Goal: Task Accomplishment & Management: Use online tool/utility

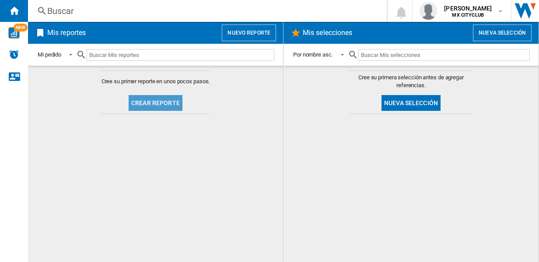
click at [173, 107] on button "Crear reporte" at bounding box center [156, 103] width 54 height 16
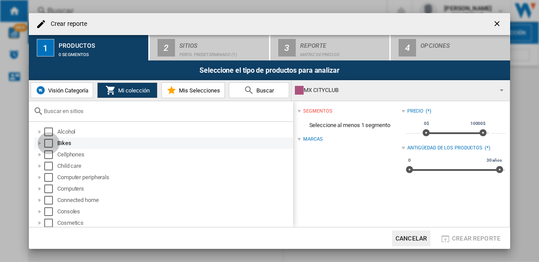
click at [48, 142] on div "Select" at bounding box center [48, 143] width 9 height 9
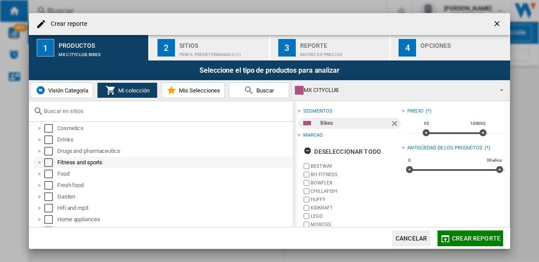
scroll to position [99, 0]
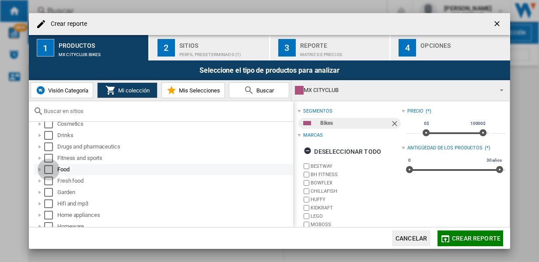
click at [52, 167] on div "Select" at bounding box center [48, 169] width 9 height 9
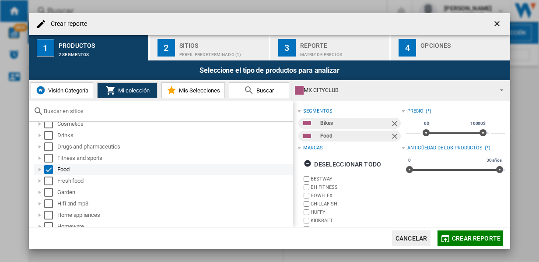
click at [38, 168] on div at bounding box center [39, 169] width 9 height 9
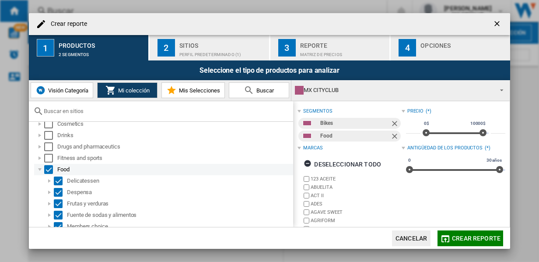
click at [49, 174] on div "Food" at bounding box center [163, 169] width 259 height 11
click at [47, 170] on div "Select" at bounding box center [48, 169] width 9 height 9
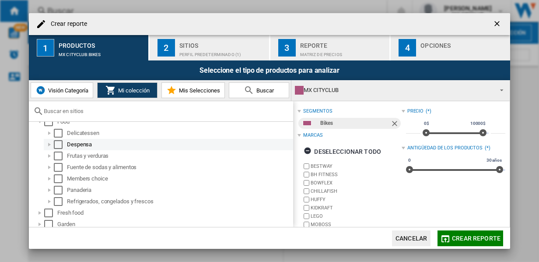
scroll to position [150, 0]
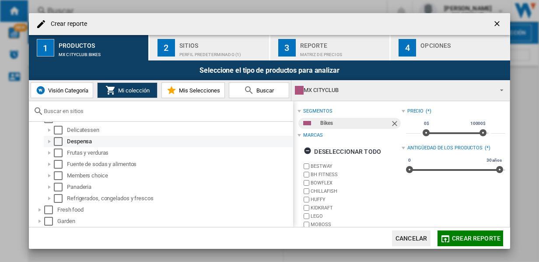
click at [51, 141] on div at bounding box center [49, 141] width 9 height 9
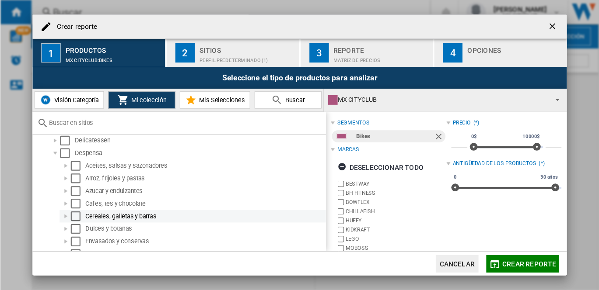
scroll to position [153, 0]
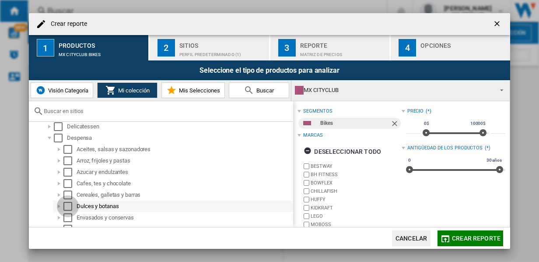
click at [66, 207] on div "Select" at bounding box center [67, 206] width 9 height 9
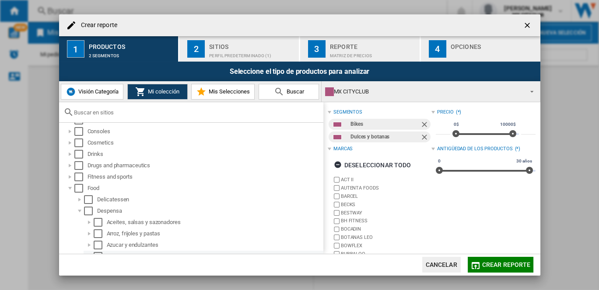
scroll to position [80, 0]
click at [420, 124] on ng-md-icon "Quitar" at bounding box center [425, 125] width 10 height 10
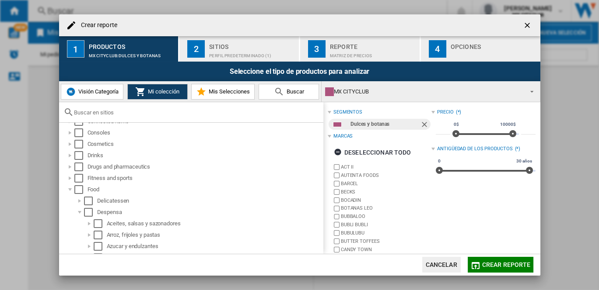
click at [224, 90] on span "Mis Selecciones" at bounding box center [227, 91] width 43 height 7
click at [223, 95] on button "Mis Selecciones" at bounding box center [222, 92] width 63 height 16
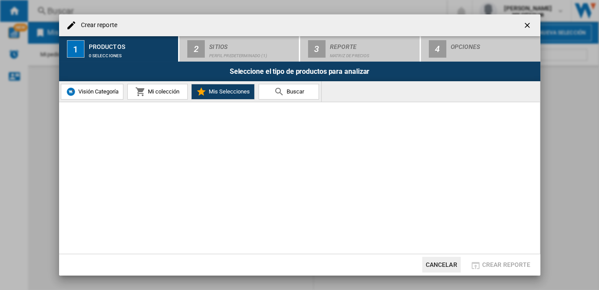
click at [223, 95] on button "Mis Selecciones" at bounding box center [222, 92] width 63 height 16
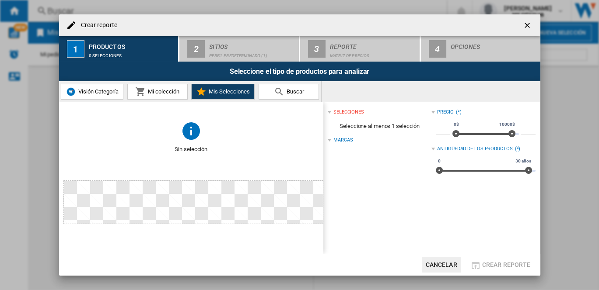
click at [223, 95] on button "Mis Selecciones" at bounding box center [222, 92] width 63 height 16
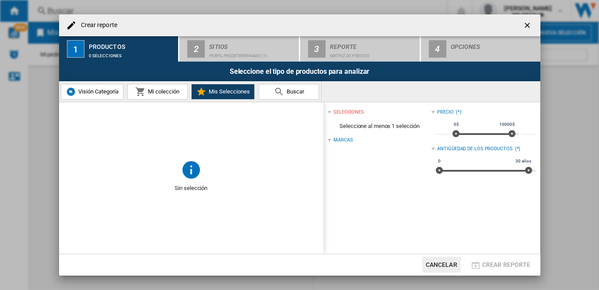
click at [276, 88] on md-icon at bounding box center [279, 92] width 10 height 10
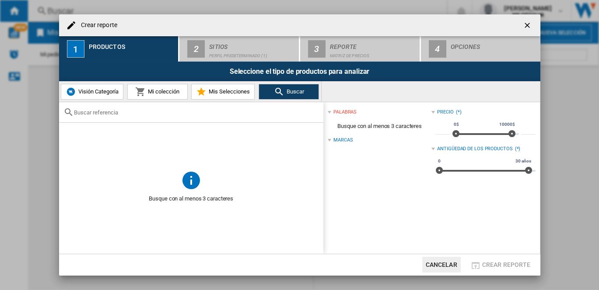
click at [83, 94] on span "Visión Categoría" at bounding box center [97, 91] width 42 height 7
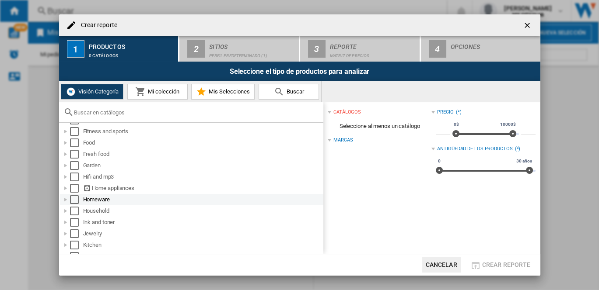
scroll to position [91, 0]
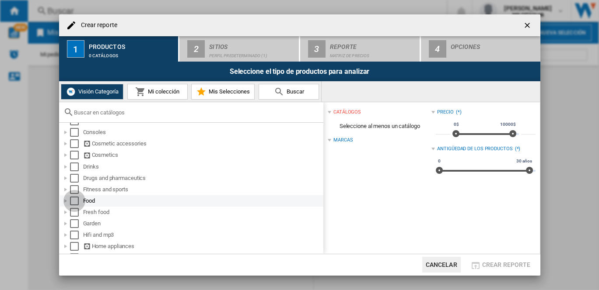
click at [70, 199] on div "Select" at bounding box center [74, 201] width 9 height 9
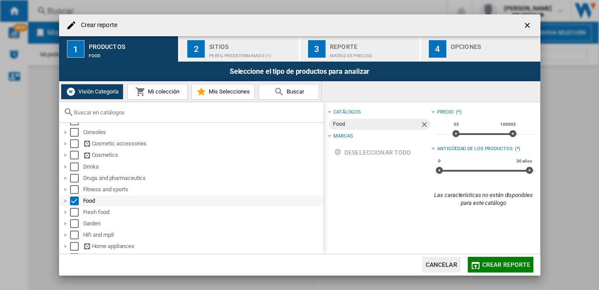
click at [66, 200] on div at bounding box center [65, 201] width 9 height 9
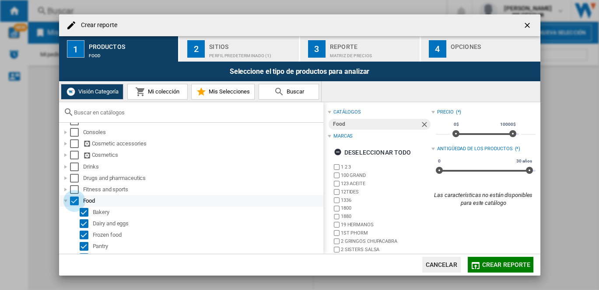
click at [73, 203] on div "Select" at bounding box center [74, 201] width 9 height 9
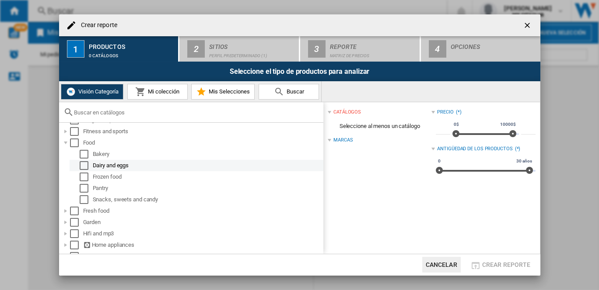
scroll to position [150, 0]
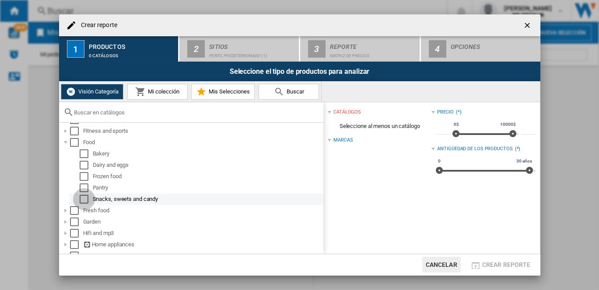
click at [82, 195] on div "Select" at bounding box center [84, 199] width 9 height 9
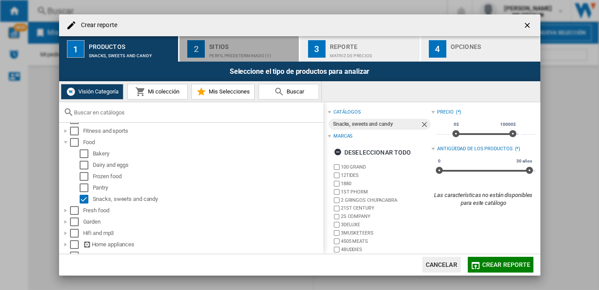
click at [220, 37] on button "2 Sitios Perfil predeterminado (1)" at bounding box center [239, 48] width 120 height 25
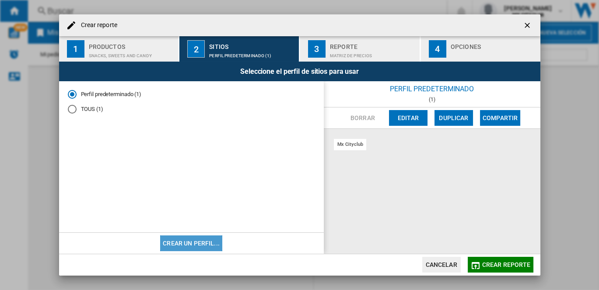
click at [195, 244] on button "Crear un perfil..." at bounding box center [191, 244] width 62 height 16
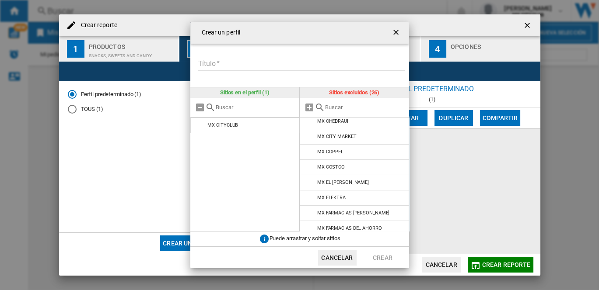
scroll to position [83, 0]
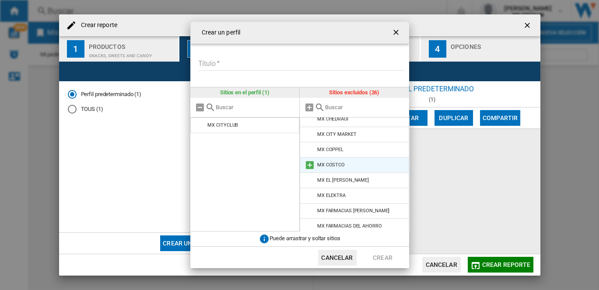
click at [334, 166] on div "MX COSTCO" at bounding box center [331, 165] width 28 height 6
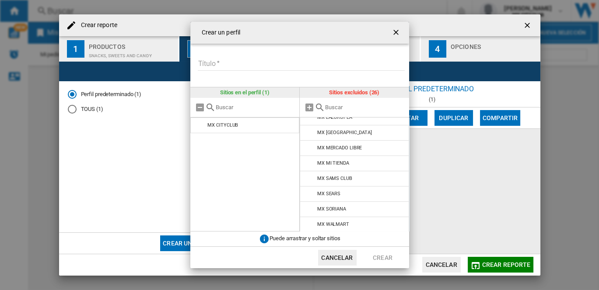
scroll to position [283, 0]
click at [349, 180] on div "MX SAMS CLUB" at bounding box center [334, 179] width 35 height 6
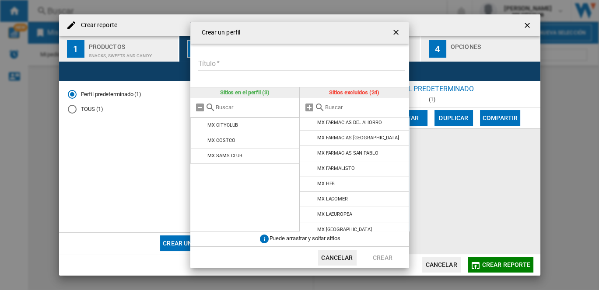
scroll to position [254, 0]
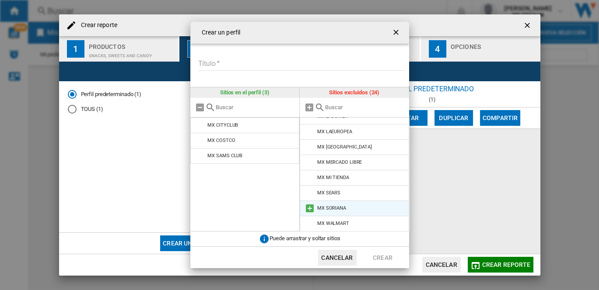
click at [358, 209] on li "MX SORIANA" at bounding box center [354, 209] width 109 height 16
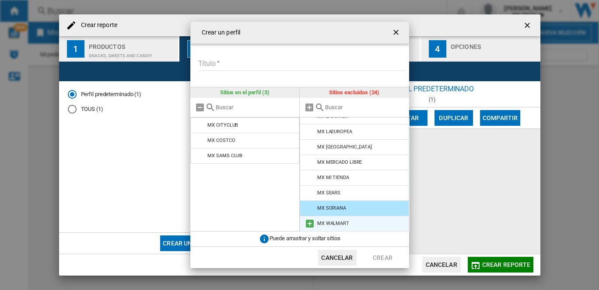
click at [358, 223] on li "MX WALMART" at bounding box center [354, 224] width 109 height 16
click at [352, 210] on li "MX SORIANA" at bounding box center [354, 209] width 109 height 16
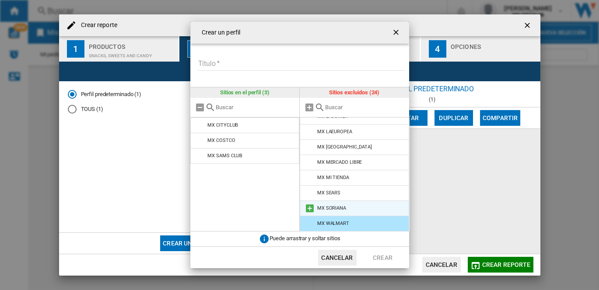
click at [352, 210] on li "MX SORIANA" at bounding box center [354, 209] width 109 height 16
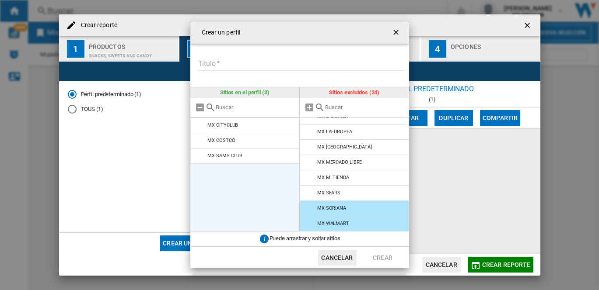
click at [277, 195] on ul "MX CITYCLUB MX COSTCO MX SAMS CLUB" at bounding box center [244, 175] width 109 height 114
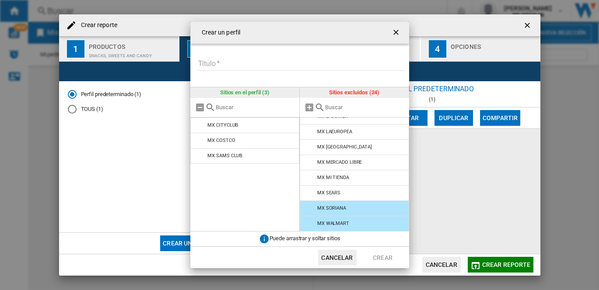
click at [305, 237] on span "Puede arrastrar y soltar sitios" at bounding box center [304, 239] width 71 height 7
click at [212, 62] on input "Título" at bounding box center [301, 64] width 207 height 13
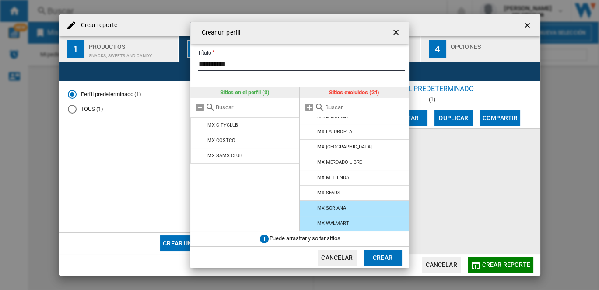
type input "**********"
click at [376, 261] on button "Crear" at bounding box center [382, 258] width 38 height 16
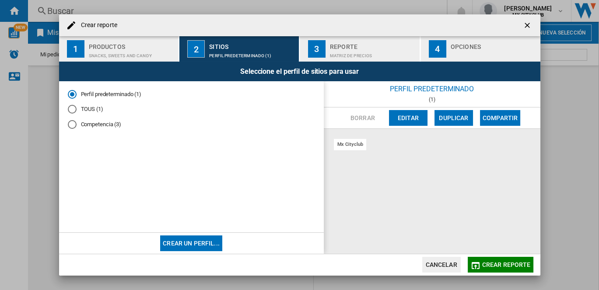
click at [333, 49] on div "Matriz de precios" at bounding box center [373, 53] width 86 height 9
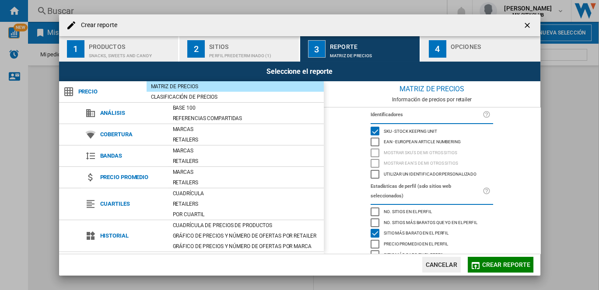
click at [370, 140] on div "EAN - European Article Numbering" at bounding box center [374, 142] width 9 height 9
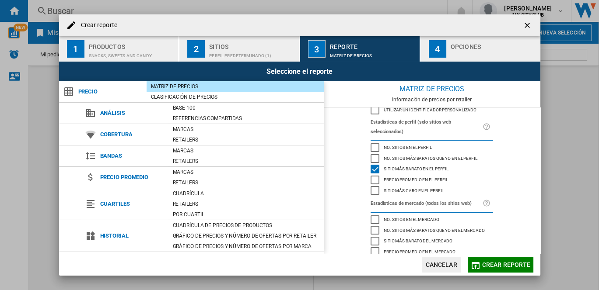
scroll to position [84, 0]
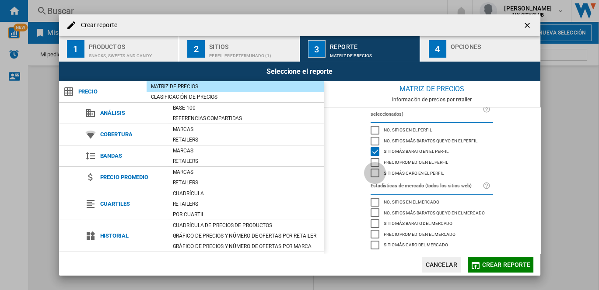
click at [374, 172] on div "Sitio más caro en el perfil" at bounding box center [374, 173] width 9 height 9
click at [373, 140] on div "No. sitios más baratos que yo en el perfil" at bounding box center [374, 141] width 9 height 9
click at [372, 129] on div "No. sitios en el perfil" at bounding box center [374, 130] width 9 height 9
click at [372, 126] on div "No. sitios en el perfil" at bounding box center [374, 130] width 9 height 9
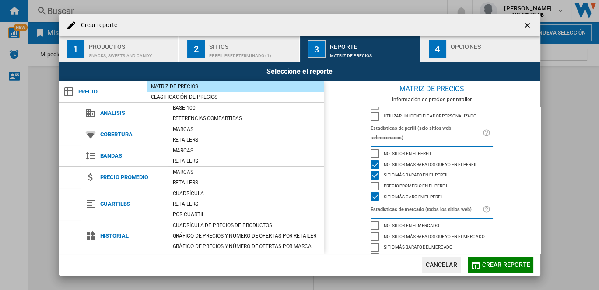
scroll to position [57, 0]
click at [375, 188] on div "Precio promedio en el perfil" at bounding box center [374, 187] width 9 height 9
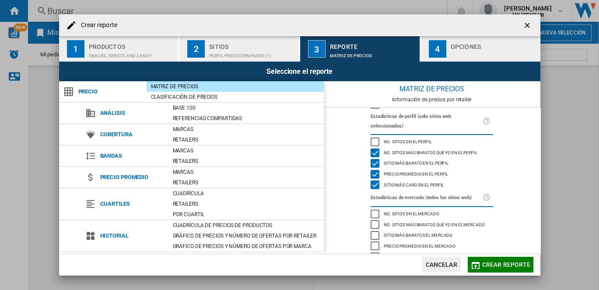
scroll to position [84, 0]
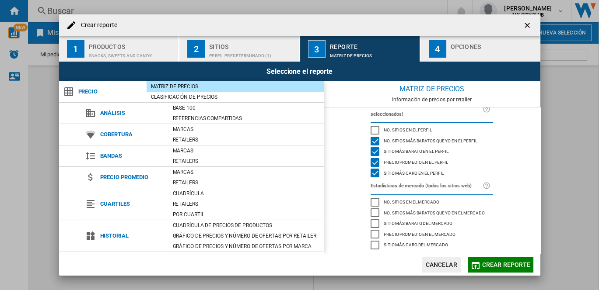
click at [407, 213] on span "No. sitios más baratos que yo en el mercado" at bounding box center [434, 212] width 101 height 6
click at [408, 223] on span "Sitio más barato del mercado" at bounding box center [418, 223] width 69 height 6
click at [410, 233] on span "Precio promedio en el mercado" at bounding box center [420, 234] width 72 height 6
click at [413, 242] on span "Sitio más caro del mercado" at bounding box center [416, 244] width 64 height 6
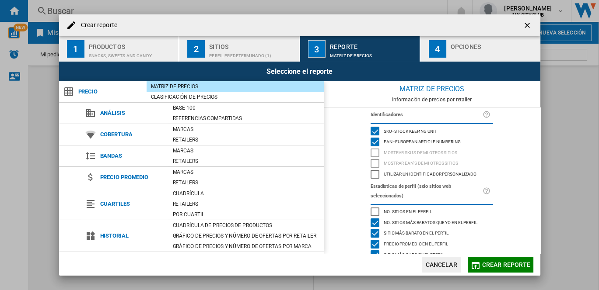
click at [457, 48] on div "Opciones" at bounding box center [493, 44] width 86 height 9
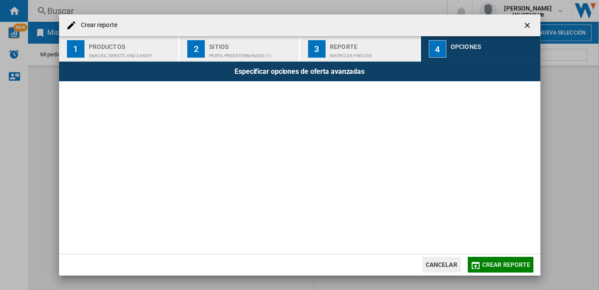
click at [383, 49] on div "Matriz de precios" at bounding box center [373, 53] width 86 height 9
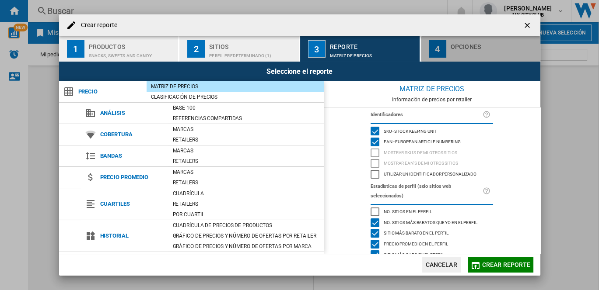
click at [471, 51] on div "button" at bounding box center [493, 53] width 86 height 9
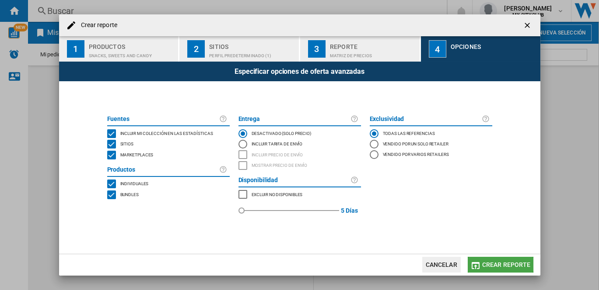
click at [499, 261] on span "Crear reporte" at bounding box center [506, 265] width 49 height 7
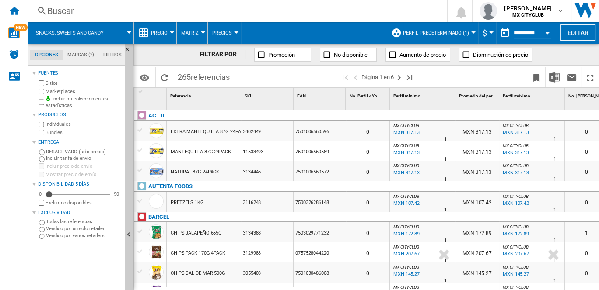
scroll to position [0, 254]
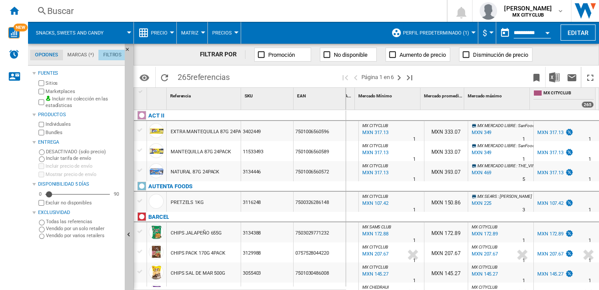
click at [115, 57] on md-tab-item "Filtros" at bounding box center [112, 55] width 28 height 10
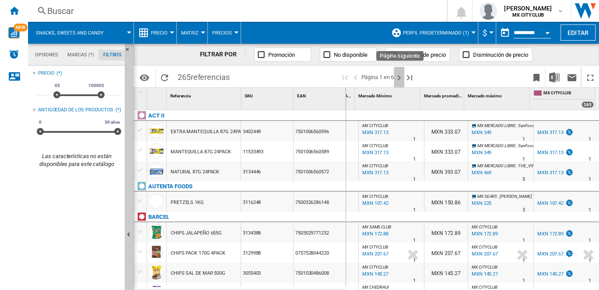
click at [398, 79] on ng-md-icon "Página siguiente" at bounding box center [399, 78] width 10 height 10
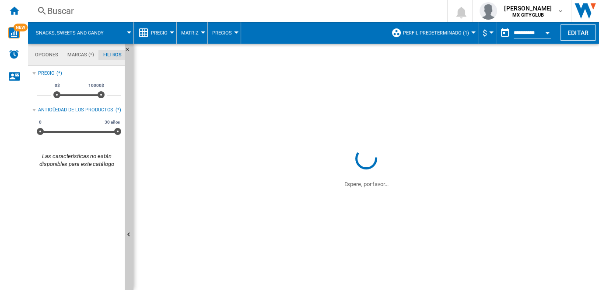
click at [37, 54] on md-tab-item "Opciones" at bounding box center [46, 55] width 33 height 10
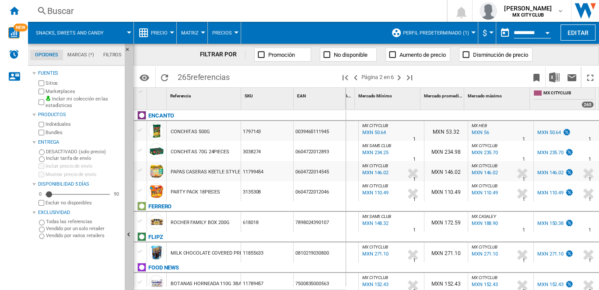
click at [93, 63] on md-tabs-canvas "Opciones Marcas (*) Filtros Opciones Marcas (*) Filtros" at bounding box center [80, 55] width 105 height 22
drag, startPoint x: 95, startPoint y: 56, endPoint x: 183, endPoint y: 52, distance: 87.6
click at [183, 52] on div "Opciones Marcas (*) Filtros Opciones Marcas (*) Filtros Fuentes Sitios Marketpl…" at bounding box center [313, 167] width 571 height 247
click at [12, 14] on ng-md-icon "Inicio" at bounding box center [14, 10] width 10 height 10
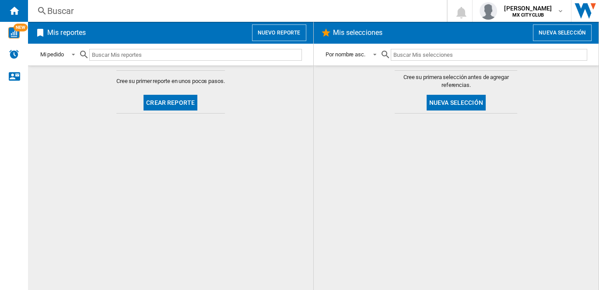
click at [126, 53] on input "text" at bounding box center [195, 55] width 213 height 12
click at [184, 97] on button "Crear reporte" at bounding box center [170, 103] width 54 height 16
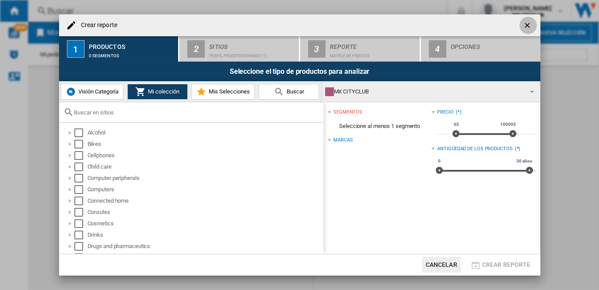
click at [529, 26] on ng-md-icon "getI18NText('BUTTONS.CLOSE_DIALOG')" at bounding box center [528, 26] width 10 height 10
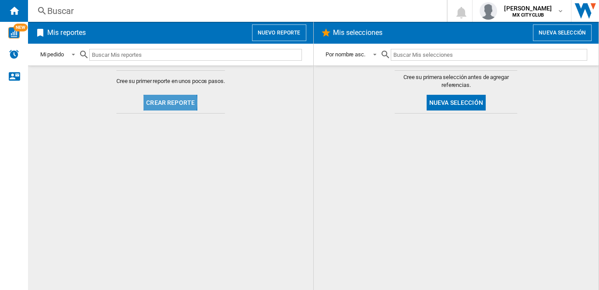
click at [163, 102] on button "Crear reporte" at bounding box center [170, 103] width 54 height 16
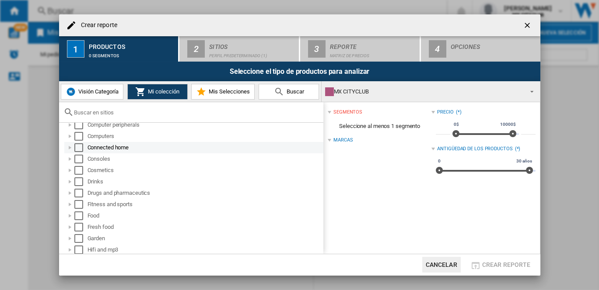
scroll to position [55, 0]
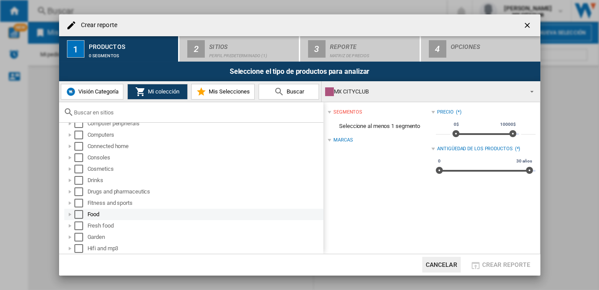
click at [71, 215] on div "Crear reporte ..." at bounding box center [70, 214] width 9 height 9
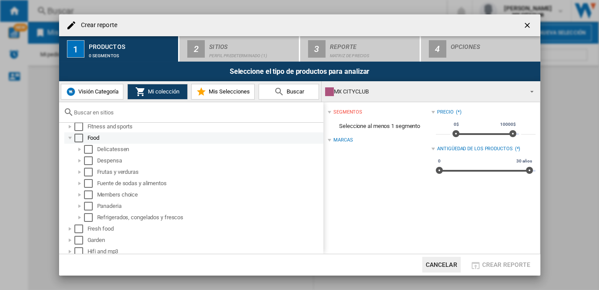
scroll to position [132, 0]
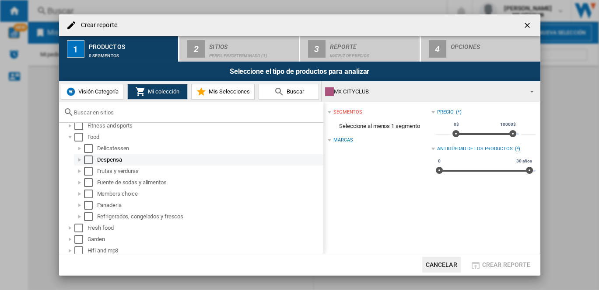
click at [80, 158] on div "Crear reporte ..." at bounding box center [79, 160] width 9 height 9
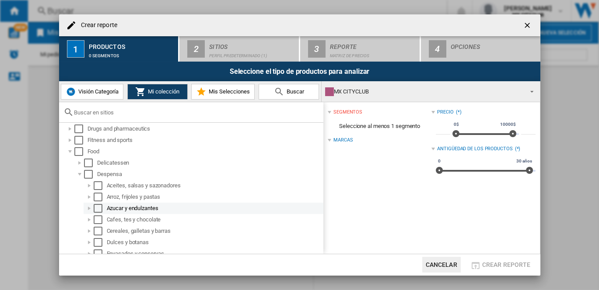
scroll to position [143, 0]
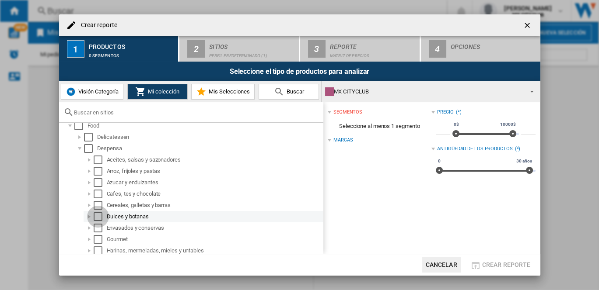
click at [97, 215] on div "Select" at bounding box center [98, 217] width 9 height 9
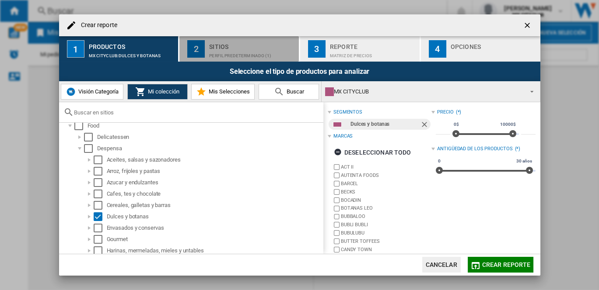
click at [230, 56] on div "Perfil predeterminado (1)" at bounding box center [252, 53] width 86 height 9
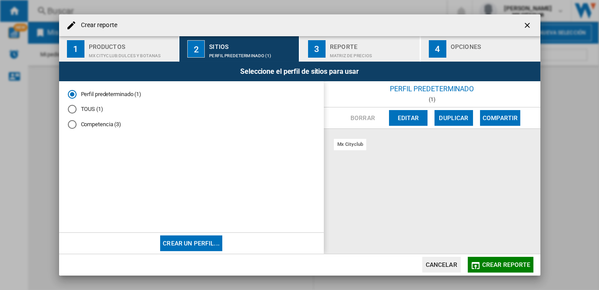
click at [92, 110] on md-radio-button "TOUS (1)" at bounding box center [191, 109] width 247 height 8
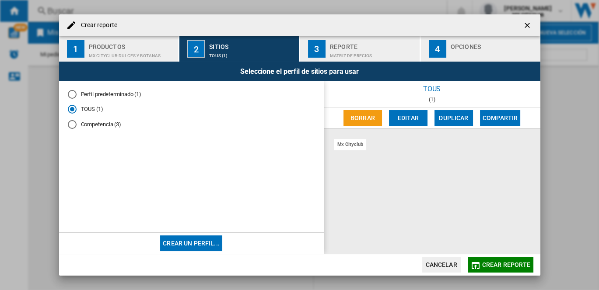
click at [101, 121] on md-radio-button "Competencia (3)" at bounding box center [191, 125] width 247 height 8
click at [119, 92] on md-radio-button "Perfil predeterminado (1)" at bounding box center [191, 94] width 247 height 8
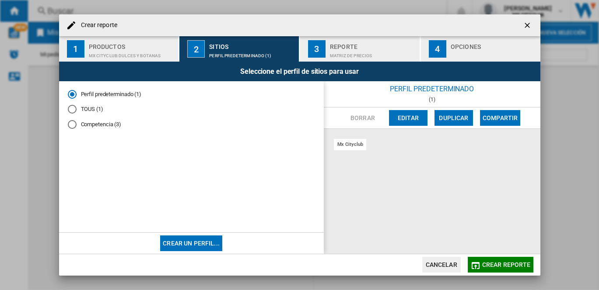
click at [101, 123] on md-radio-button "Competencia (3)" at bounding box center [191, 125] width 247 height 8
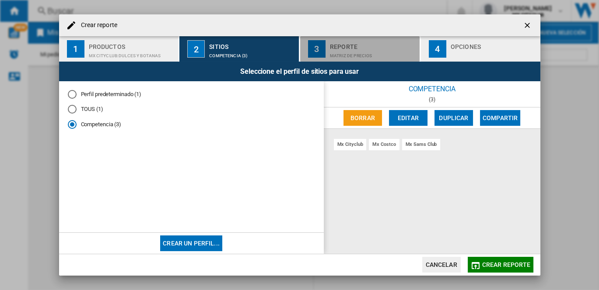
click at [352, 50] on div "Matriz de precios" at bounding box center [373, 53] width 86 height 9
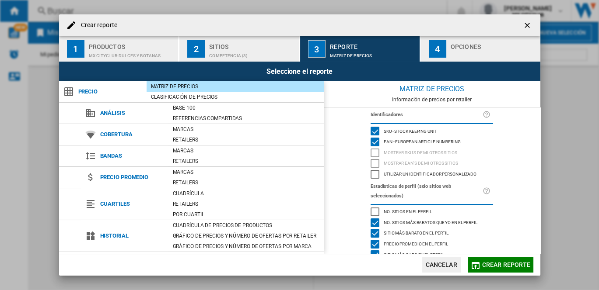
scroll to position [84, 0]
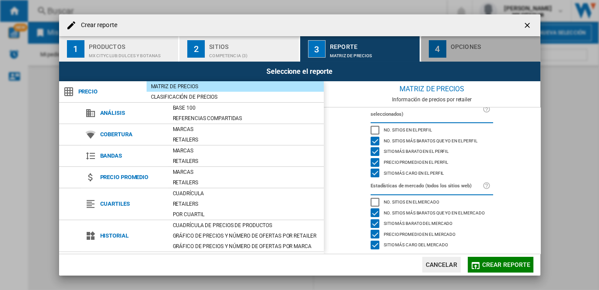
click at [450, 51] on div "Crear reporte ..." at bounding box center [493, 53] width 86 height 9
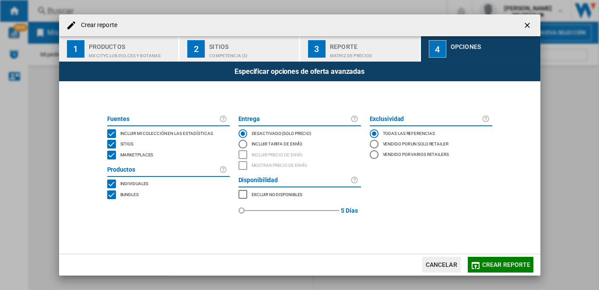
click at [129, 59] on button "1 Productos MX CITYCLUB:[GEOGRAPHIC_DATA] y botanas" at bounding box center [119, 48] width 120 height 25
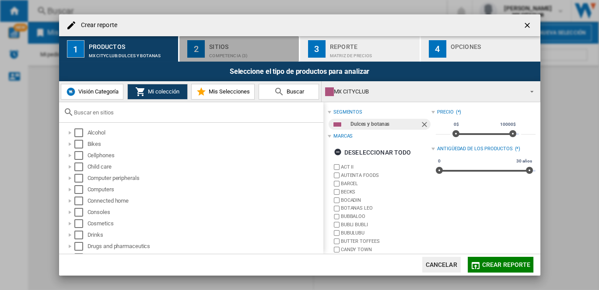
click at [232, 47] on div "Sitios" at bounding box center [252, 44] width 86 height 9
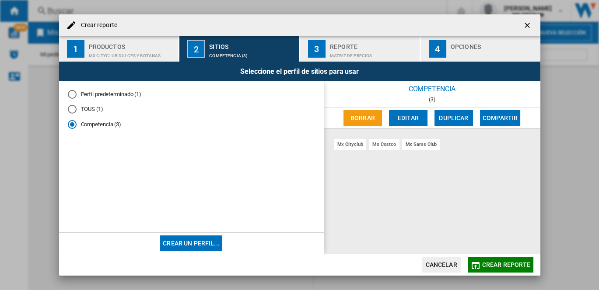
click at [86, 111] on md-radio-button "TOUS (1)" at bounding box center [191, 109] width 247 height 8
click at [80, 91] on md-radio-button "Perfil predeterminado (1)" at bounding box center [191, 94] width 247 height 8
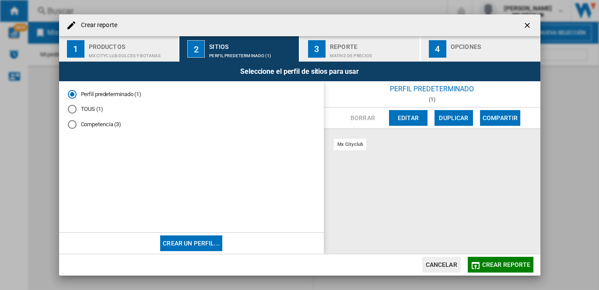
click at [105, 119] on md-radio-group "Perfil predeterminado (1) TOUS (1) Competencia (3)" at bounding box center [191, 112] width 247 height 45
click at [95, 129] on md-radio-button "Competencia (3)" at bounding box center [191, 125] width 247 height 8
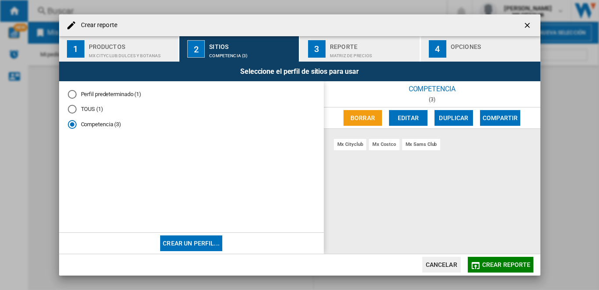
click at [379, 49] on div "Matriz de precios" at bounding box center [373, 53] width 86 height 9
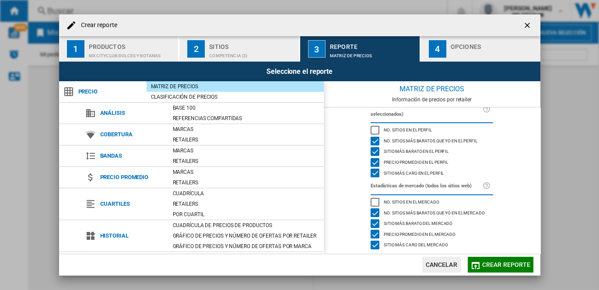
click at [446, 55] on button "4 Opciones" at bounding box center [480, 48] width 119 height 25
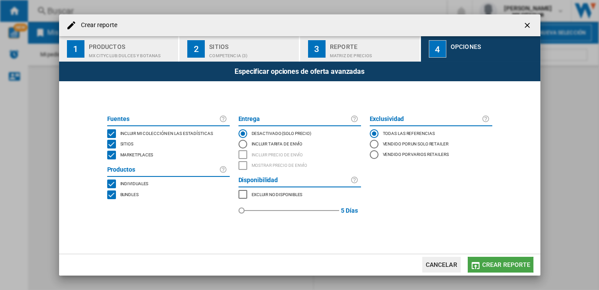
click at [493, 261] on span "Crear reporte" at bounding box center [506, 265] width 49 height 7
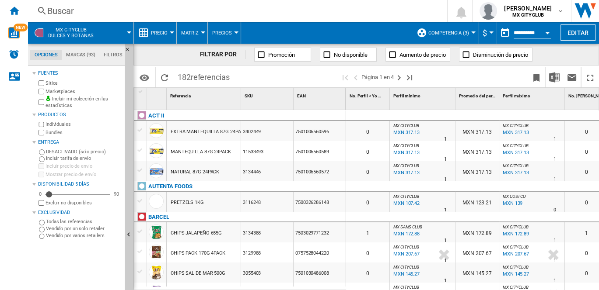
scroll to position [0, 385]
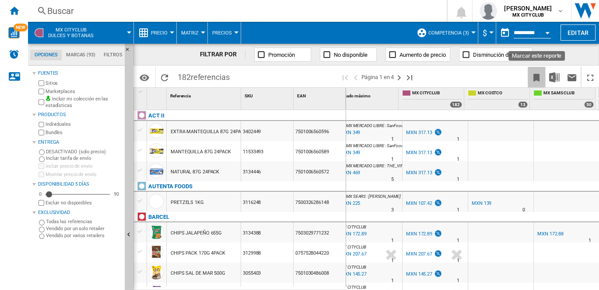
click at [538, 76] on ng-md-icon "Marcar este reporte" at bounding box center [536, 78] width 10 height 10
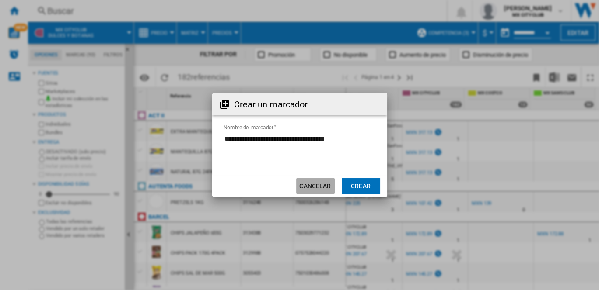
click at [326, 189] on button "Cancelar" at bounding box center [315, 186] width 38 height 16
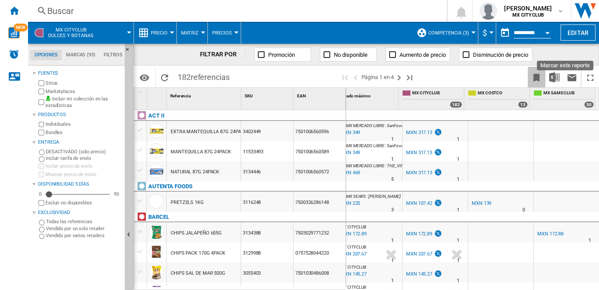
click at [534, 75] on ng-md-icon "Marcar este reporte" at bounding box center [536, 78] width 10 height 10
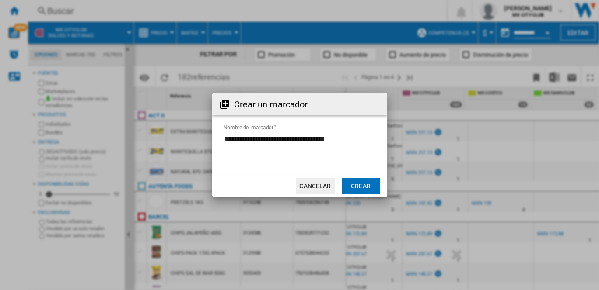
click at [365, 136] on input "Nombre del marcador" at bounding box center [299, 138] width 152 height 13
drag, startPoint x: 365, startPoint y: 136, endPoint x: 219, endPoint y: 128, distance: 145.8
click at [219, 128] on md-dialog-content "Nombre del marcador" at bounding box center [299, 143] width 175 height 83
type input "**********"
click at [352, 190] on button "Crear" at bounding box center [361, 186] width 38 height 16
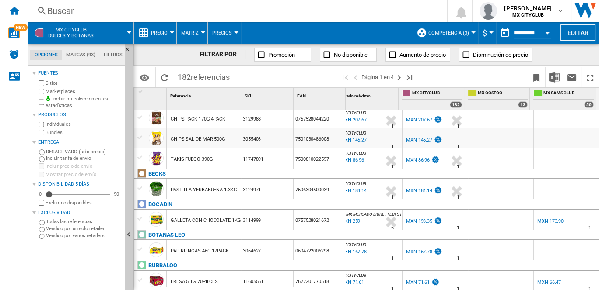
scroll to position [141, 0]
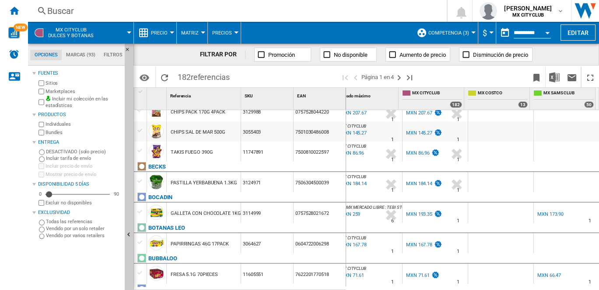
click at [72, 57] on md-tab-item "Marcas (93)" at bounding box center [81, 55] width 38 height 10
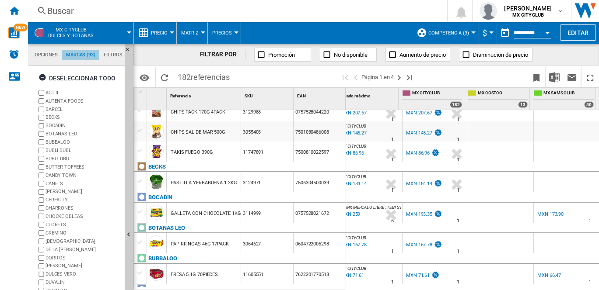
scroll to position [33, 0]
click at [49, 54] on md-tab-item "Opciones" at bounding box center [45, 55] width 31 height 10
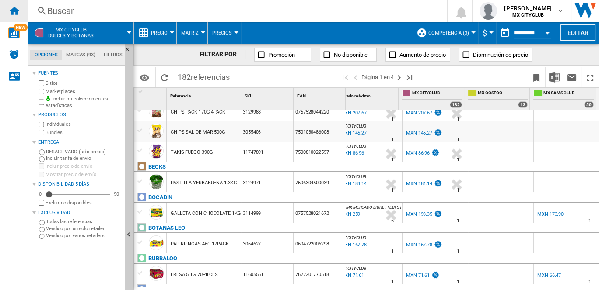
click at [18, 10] on ng-md-icon "Inicio" at bounding box center [14, 10] width 10 height 10
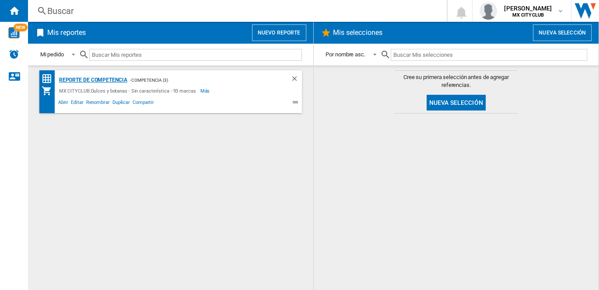
click at [112, 78] on div "Reporte de Competencia" at bounding box center [92, 80] width 70 height 11
click at [115, 80] on div "Reporte de Competencia" at bounding box center [92, 80] width 70 height 11
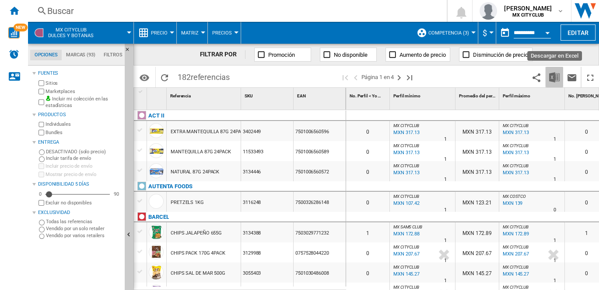
click at [538, 79] on img "Descargar en Excel" at bounding box center [554, 77] width 10 height 10
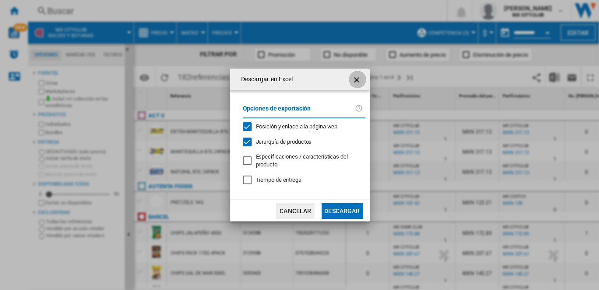
click at [359, 76] on ng-md-icon "getI18NText('BUTTONS.CLOSE_DIALOG')" at bounding box center [357, 80] width 10 height 10
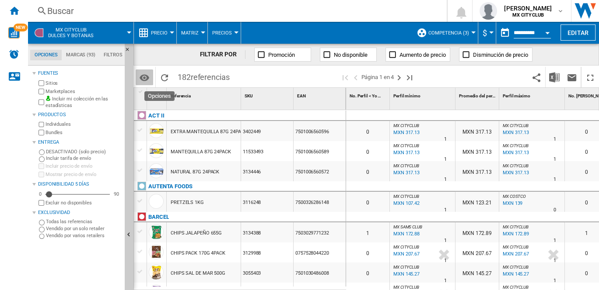
click at [145, 70] on button "Opciones" at bounding box center [144, 78] width 17 height 16
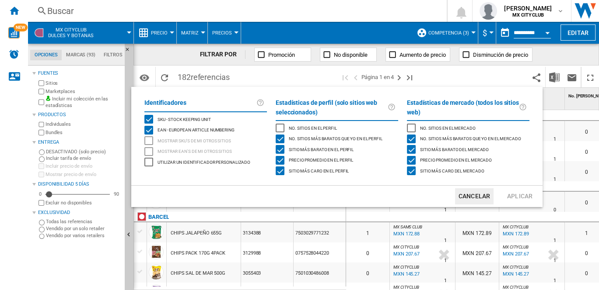
drag, startPoint x: 172, startPoint y: 57, endPoint x: 110, endPoint y: 56, distance: 61.7
click at [110, 56] on md-backdrop at bounding box center [299, 145] width 599 height 290
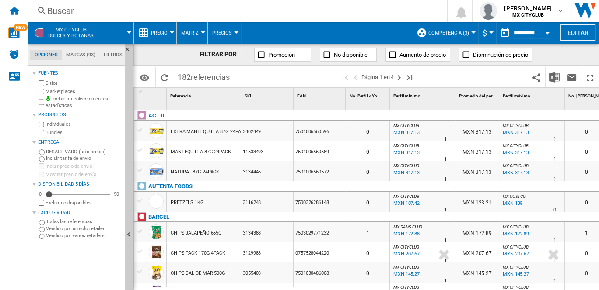
drag, startPoint x: 116, startPoint y: 47, endPoint x: 112, endPoint y: 51, distance: 4.9
click at [112, 51] on md-tabs-canvas "Opciones Marcas (93) Filtros Opciones Marcas (93) Filtros" at bounding box center [80, 55] width 105 height 22
click at [112, 51] on md-tab-item "Filtros" at bounding box center [112, 55] width 27 height 10
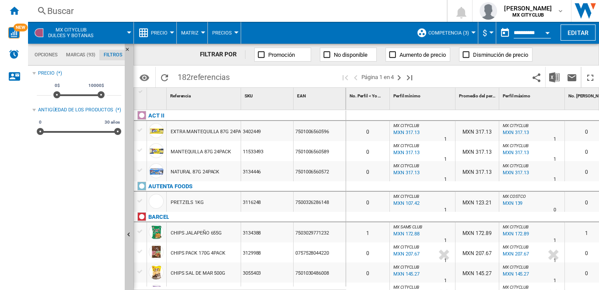
scroll to position [56, 0]
click at [59, 52] on md-tab-item "Opciones" at bounding box center [45, 55] width 31 height 10
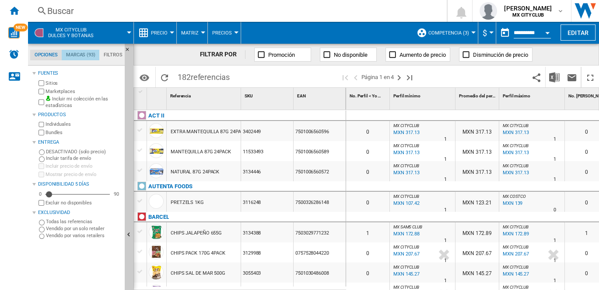
click at [65, 53] on md-tab-item "Marcas (93)" at bounding box center [81, 55] width 38 height 10
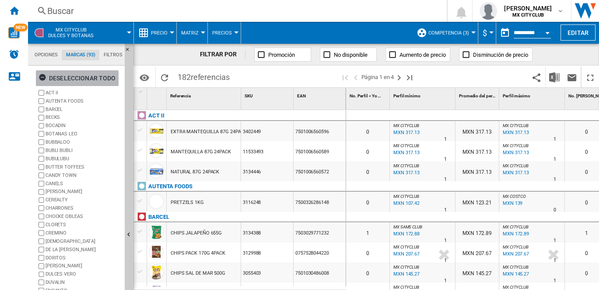
click at [55, 79] on div "Deseleccionar todo" at bounding box center [76, 78] width 77 height 16
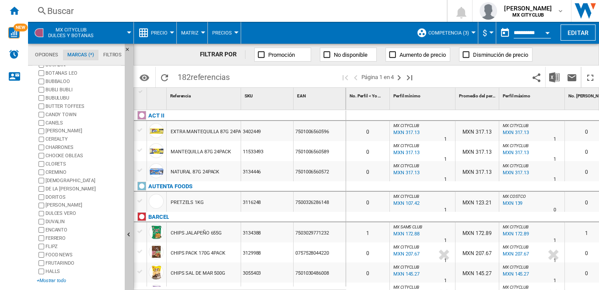
click at [51, 261] on div "+Mostrar todo" at bounding box center [79, 281] width 84 height 7
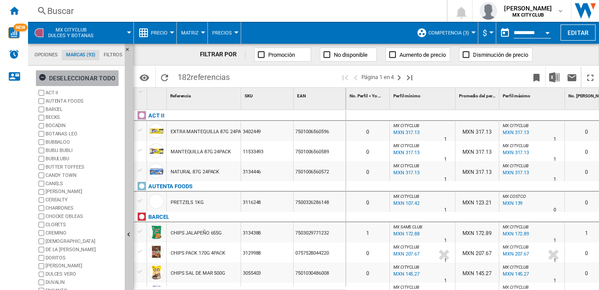
click at [36, 77] on button "Deseleccionar todo" at bounding box center [77, 78] width 83 height 16
click at [44, 78] on ng-md-icon "button" at bounding box center [43, 78] width 10 height 10
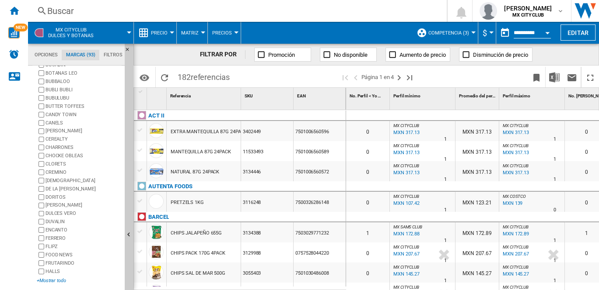
click at [61, 261] on div "+Mostrar todo" at bounding box center [79, 281] width 84 height 7
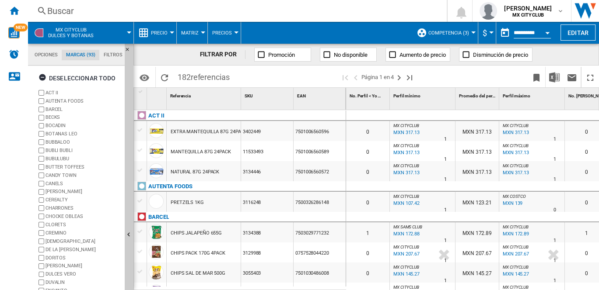
scroll to position [66, 0]
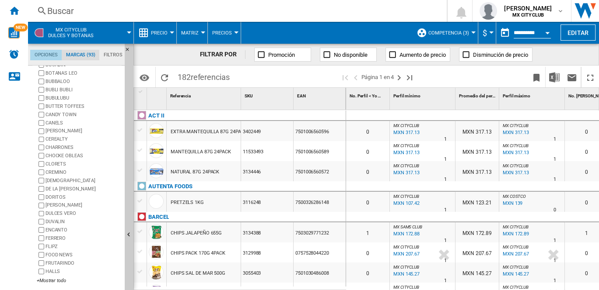
click at [45, 60] on md-tab-item "Opciones" at bounding box center [45, 55] width 31 height 10
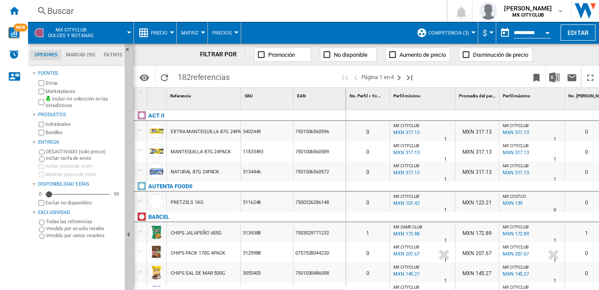
scroll to position [0, 380]
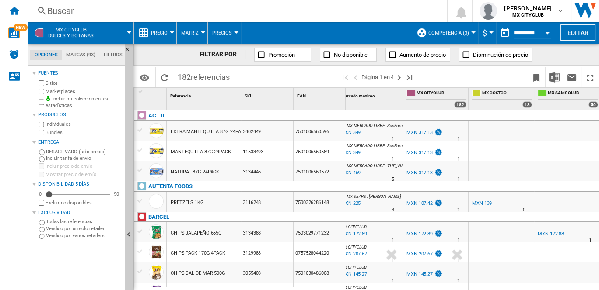
scroll to position [0, 385]
click at [419, 201] on div "MXN 107.42" at bounding box center [419, 204] width 26 height 6
click at [433, 231] on img at bounding box center [437, 233] width 9 height 7
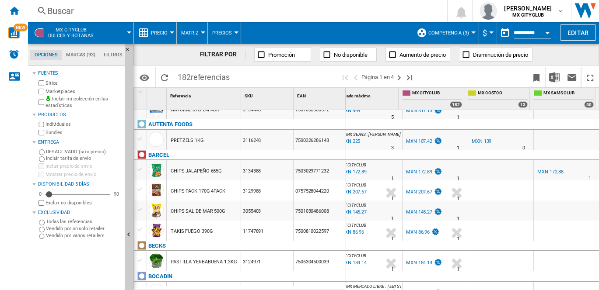
drag, startPoint x: 507, startPoint y: 286, endPoint x: 475, endPoint y: 290, distance: 32.6
click at [475, 290] on html "In order to access Insight, please log out and log in again OK NEW Buscar Busca…" at bounding box center [299, 145] width 599 height 290
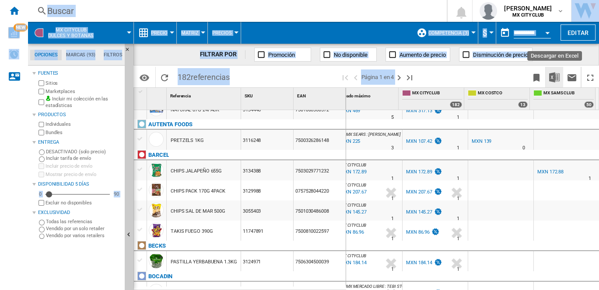
click at [557, 71] on button "Descargar en Excel" at bounding box center [553, 77] width 17 height 21
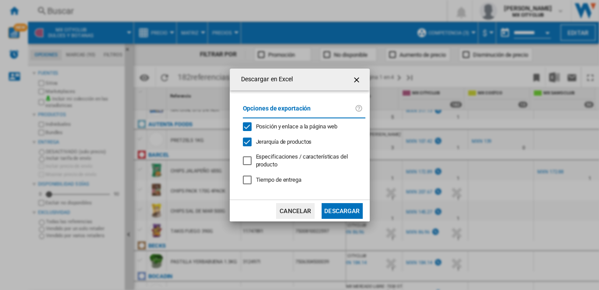
click at [558, 56] on div "Descargar en Excel Opciones de exportación Posición y enlace a la página web Je…" at bounding box center [299, 145] width 599 height 290
